Goal: Information Seeking & Learning: Learn about a topic

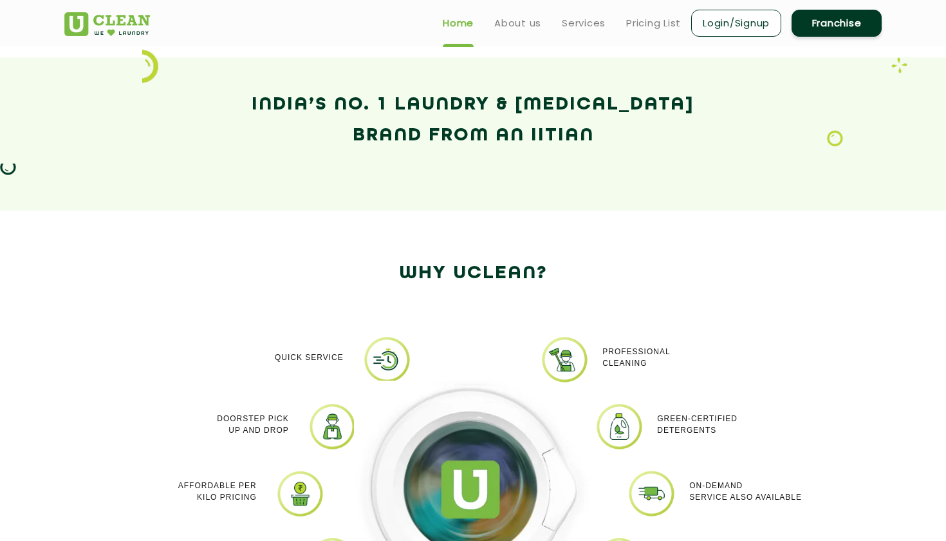
scroll to position [811, 0]
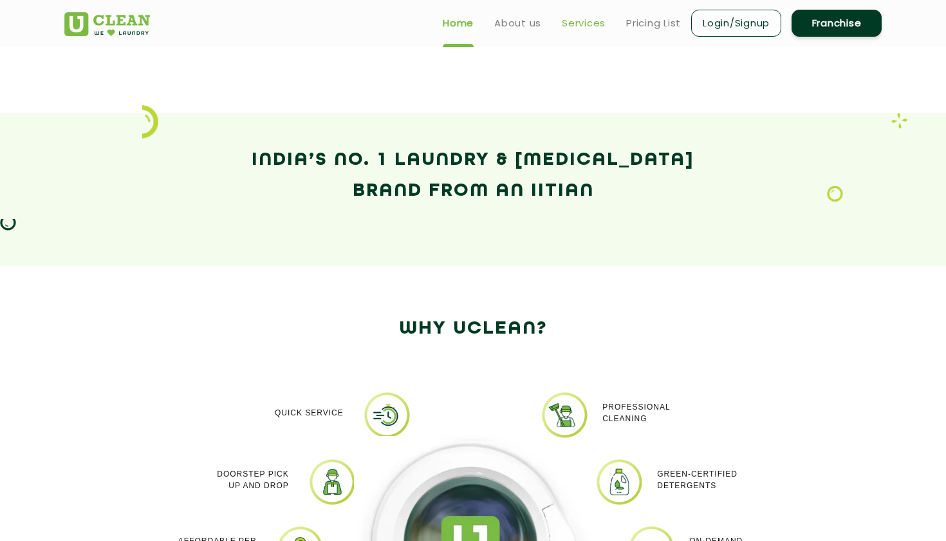
click at [579, 19] on link "Services" at bounding box center [584, 22] width 44 height 15
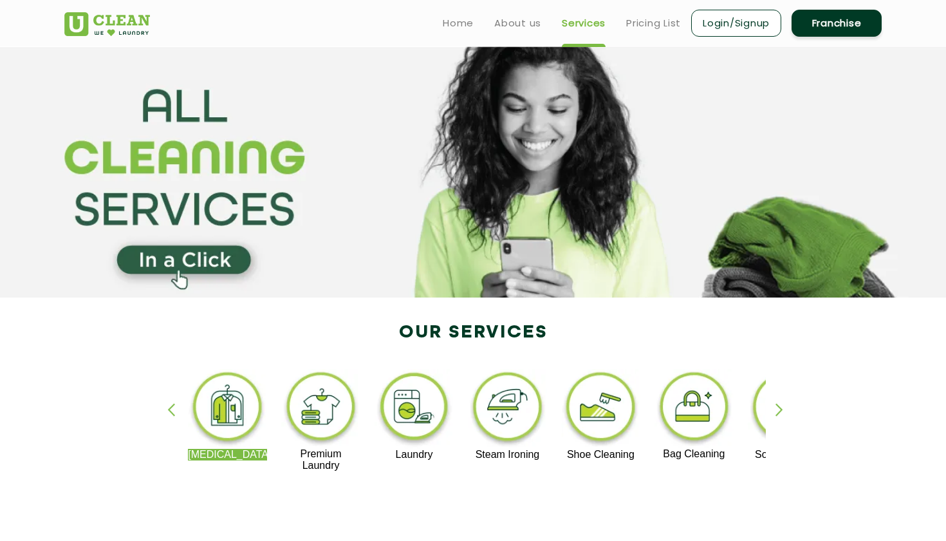
click at [597, 399] on img at bounding box center [600, 409] width 79 height 80
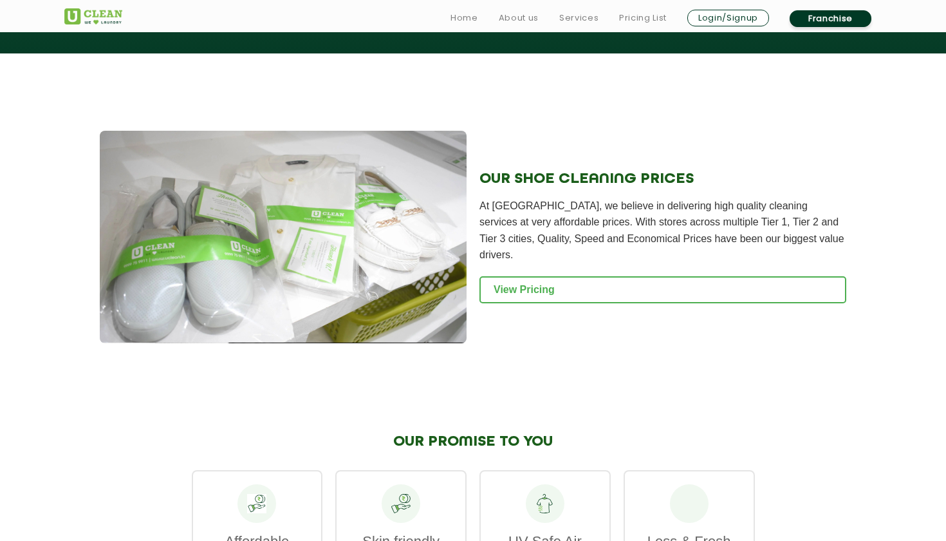
scroll to position [1215, 0]
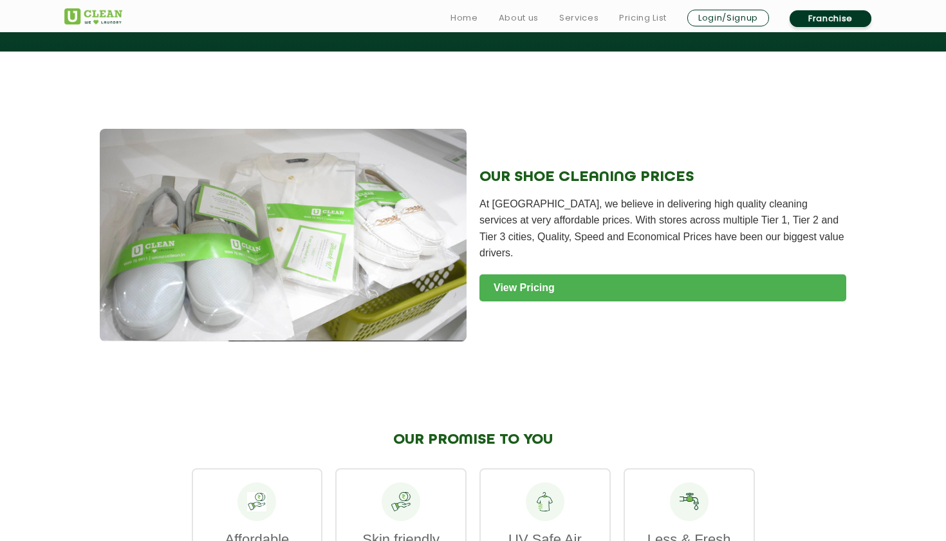
click at [574, 278] on link "View Pricing" at bounding box center [663, 287] width 367 height 27
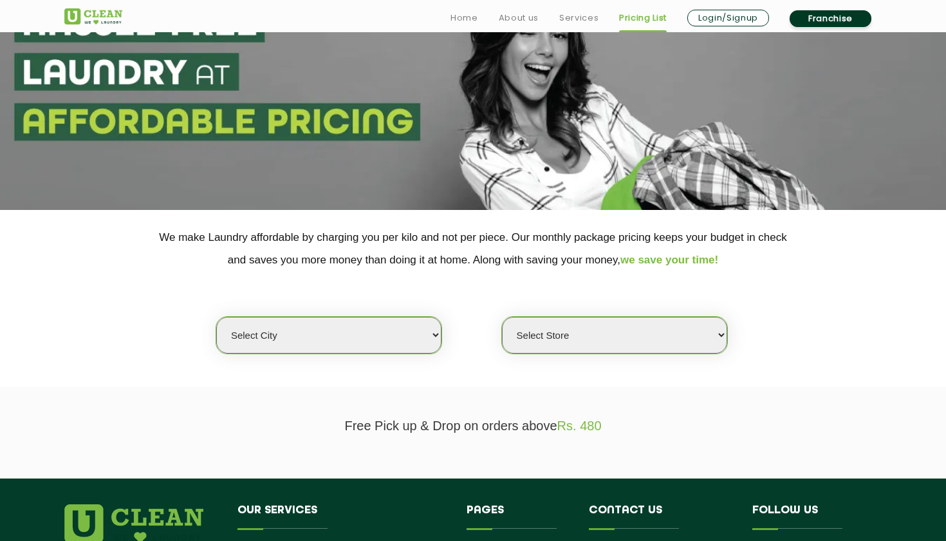
scroll to position [93, 0]
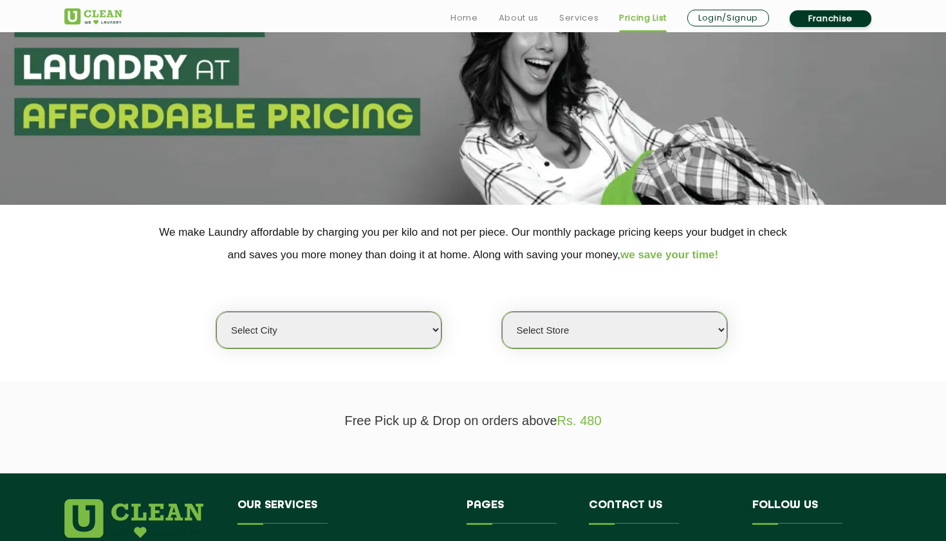
click at [390, 321] on select "Select city Aalo Agartala Agra Ahmedabad Akola Aligarh Alwar - UClean Select Am…" at bounding box center [328, 330] width 225 height 37
select select "98"
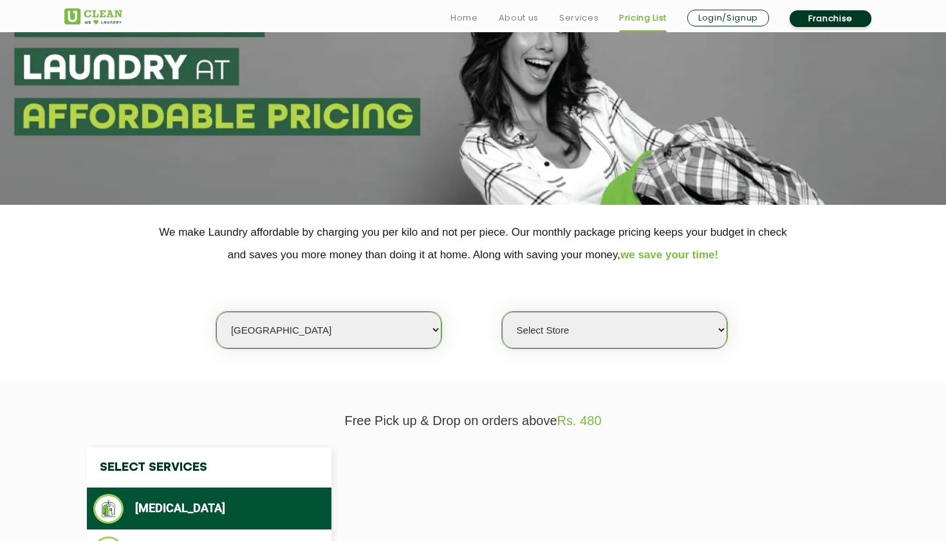
select select "0"
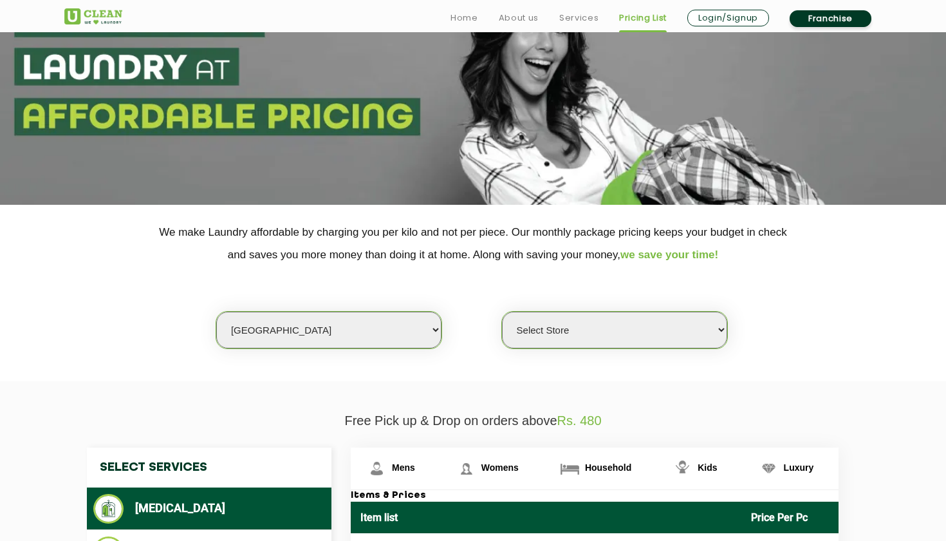
click at [325, 319] on select "Select city Aalo Agartala Agra Ahmedabad Akola Aligarh Alwar - UClean Select Am…" at bounding box center [328, 330] width 225 height 37
select select "5"
click at [568, 317] on select "Select Store UClean Narsingi UClean Nizampet UClean Sangareddy UClean Gachibowl…" at bounding box center [614, 330] width 225 height 37
select select "382"
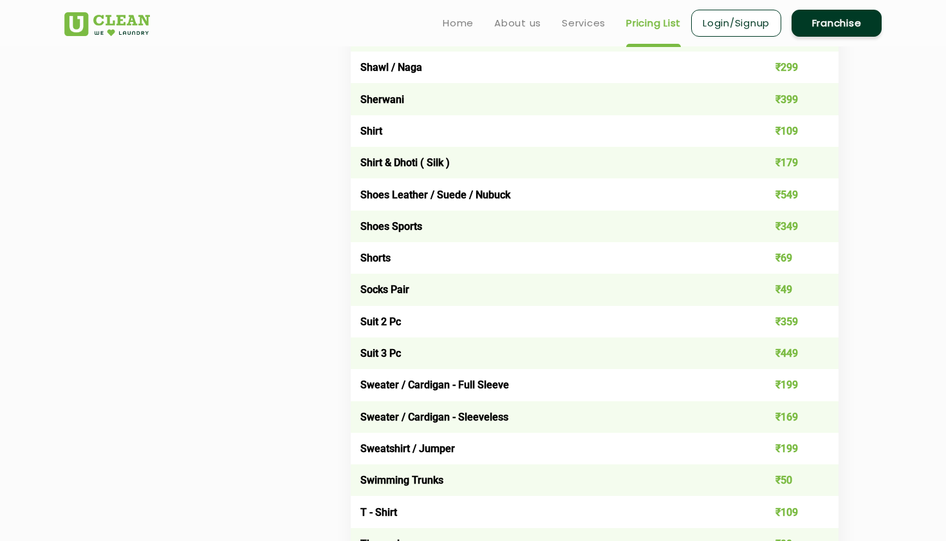
scroll to position [1833, 0]
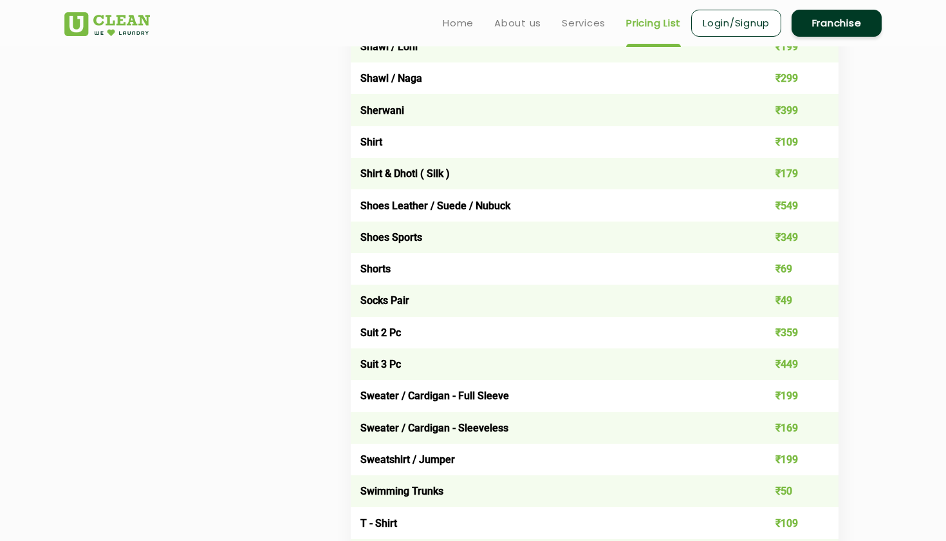
click at [764, 221] on td "₹349" at bounding box center [791, 237] width 98 height 32
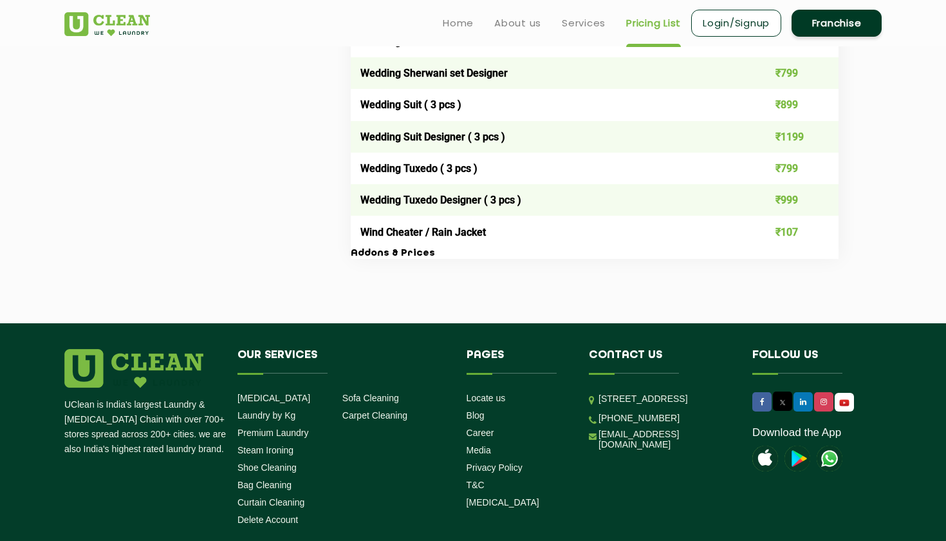
scroll to position [2631, 0]
